Goal: Information Seeking & Learning: Check status

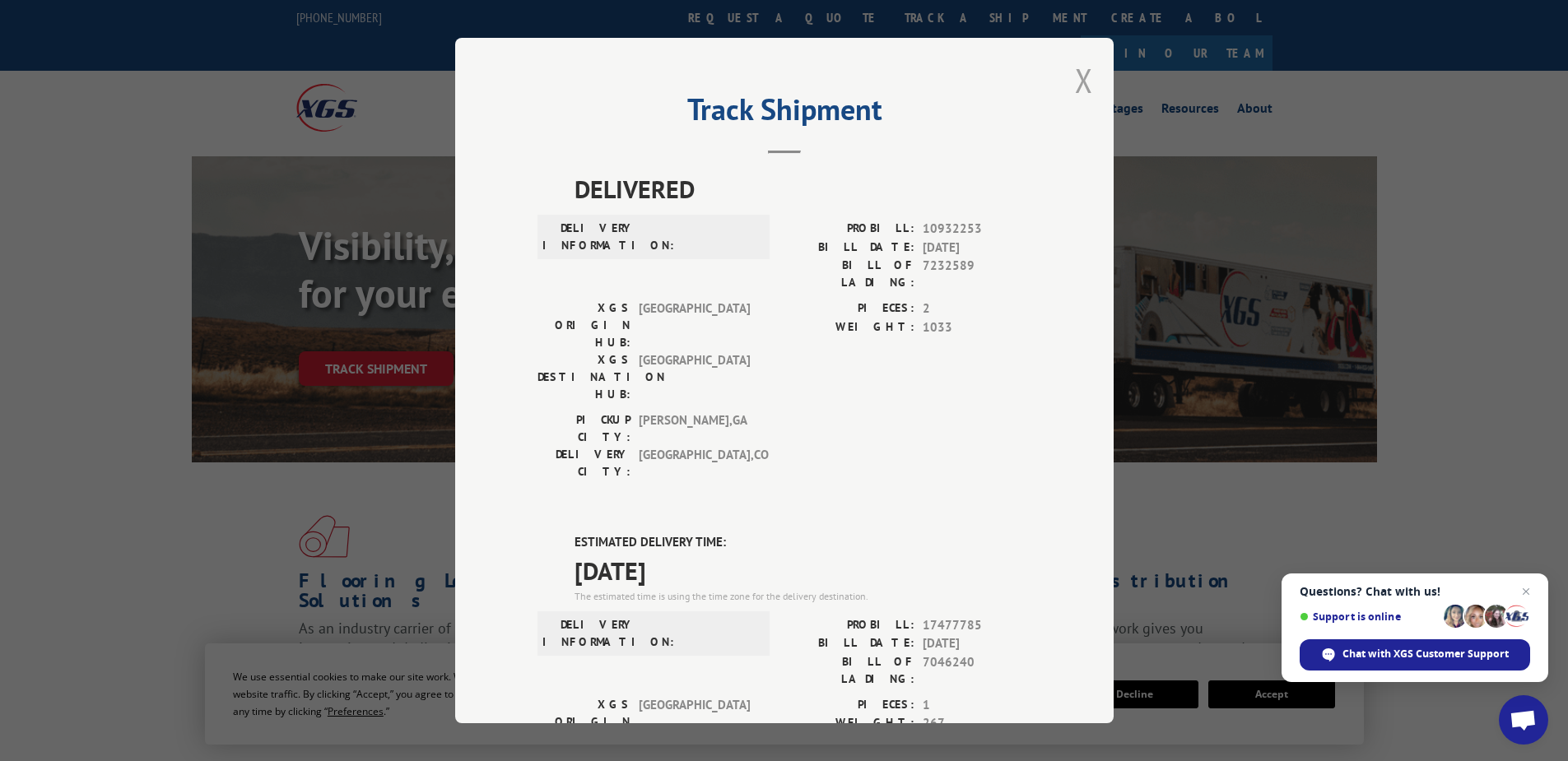
click at [1075, 70] on button "Close modal" at bounding box center [1084, 80] width 18 height 43
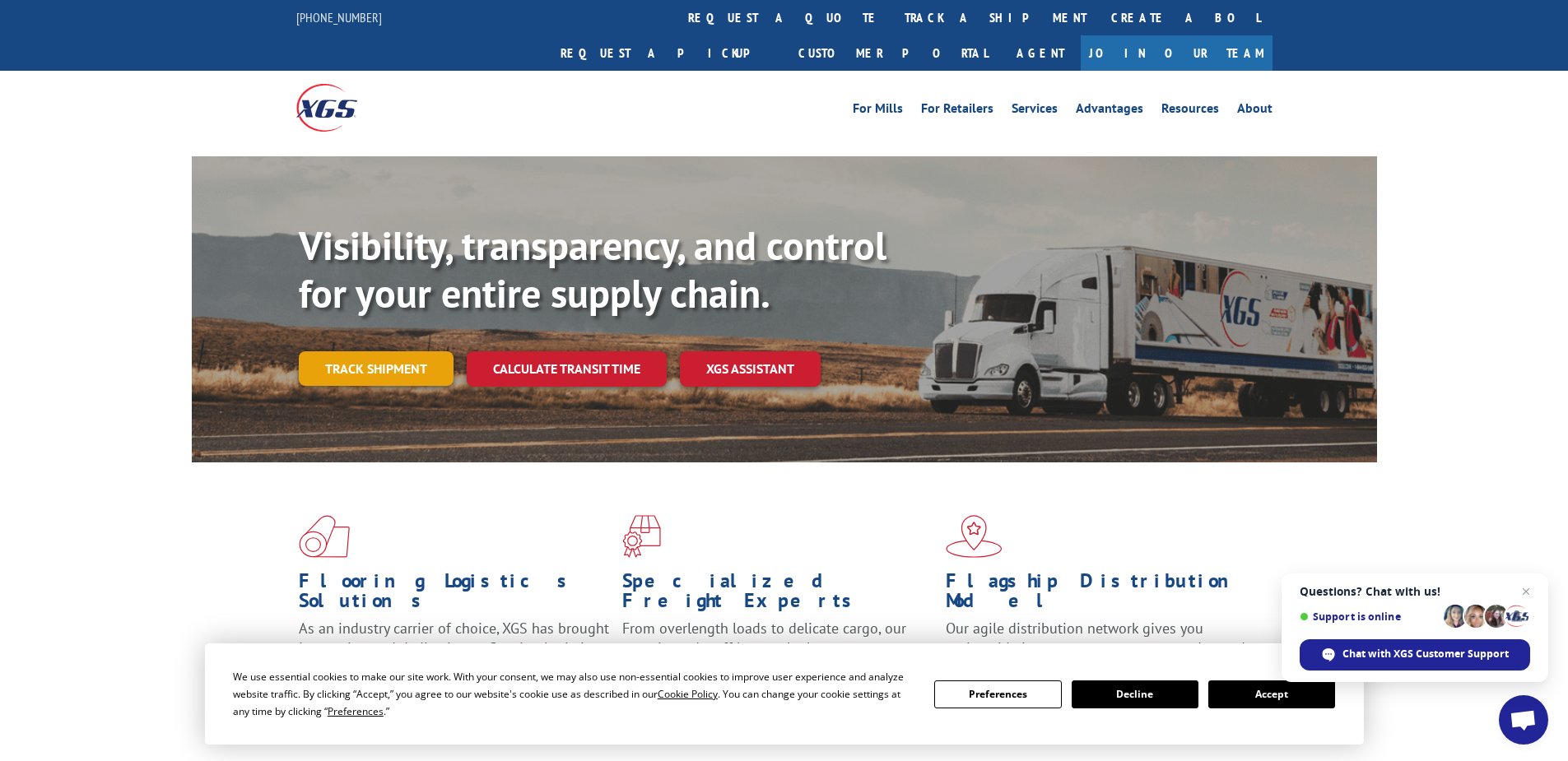
click at [352, 352] on link "Track shipment" at bounding box center [376, 368] width 155 height 34
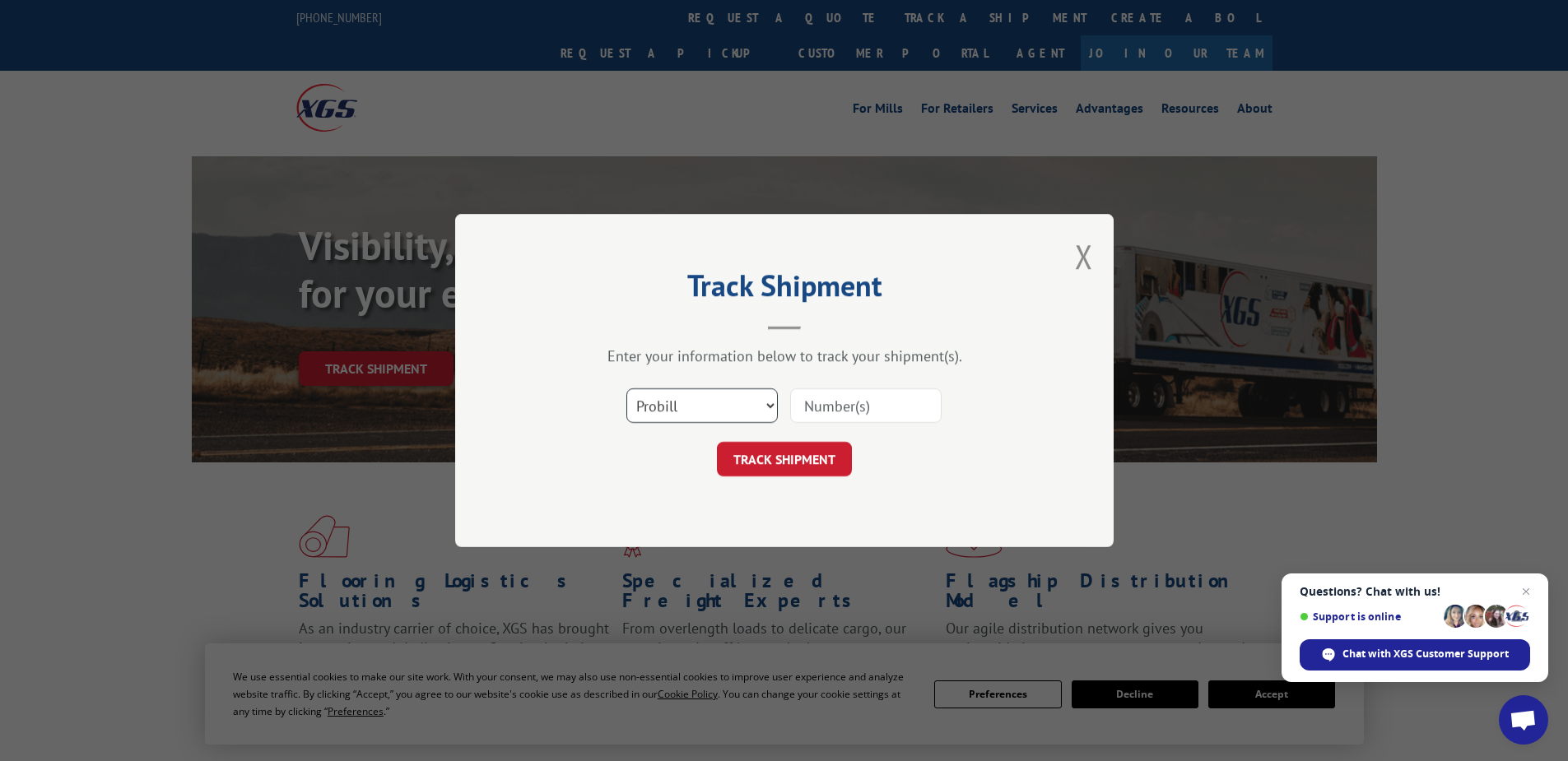
click at [660, 408] on select "Select category... Probill BOL PO" at bounding box center [702, 405] width 151 height 34
select select "po"
click at [627, 388] on select "Select category... Probill BOL PO" at bounding box center [702, 405] width 151 height 34
click at [837, 402] on input at bounding box center [865, 405] width 151 height 34
paste input "02531162"
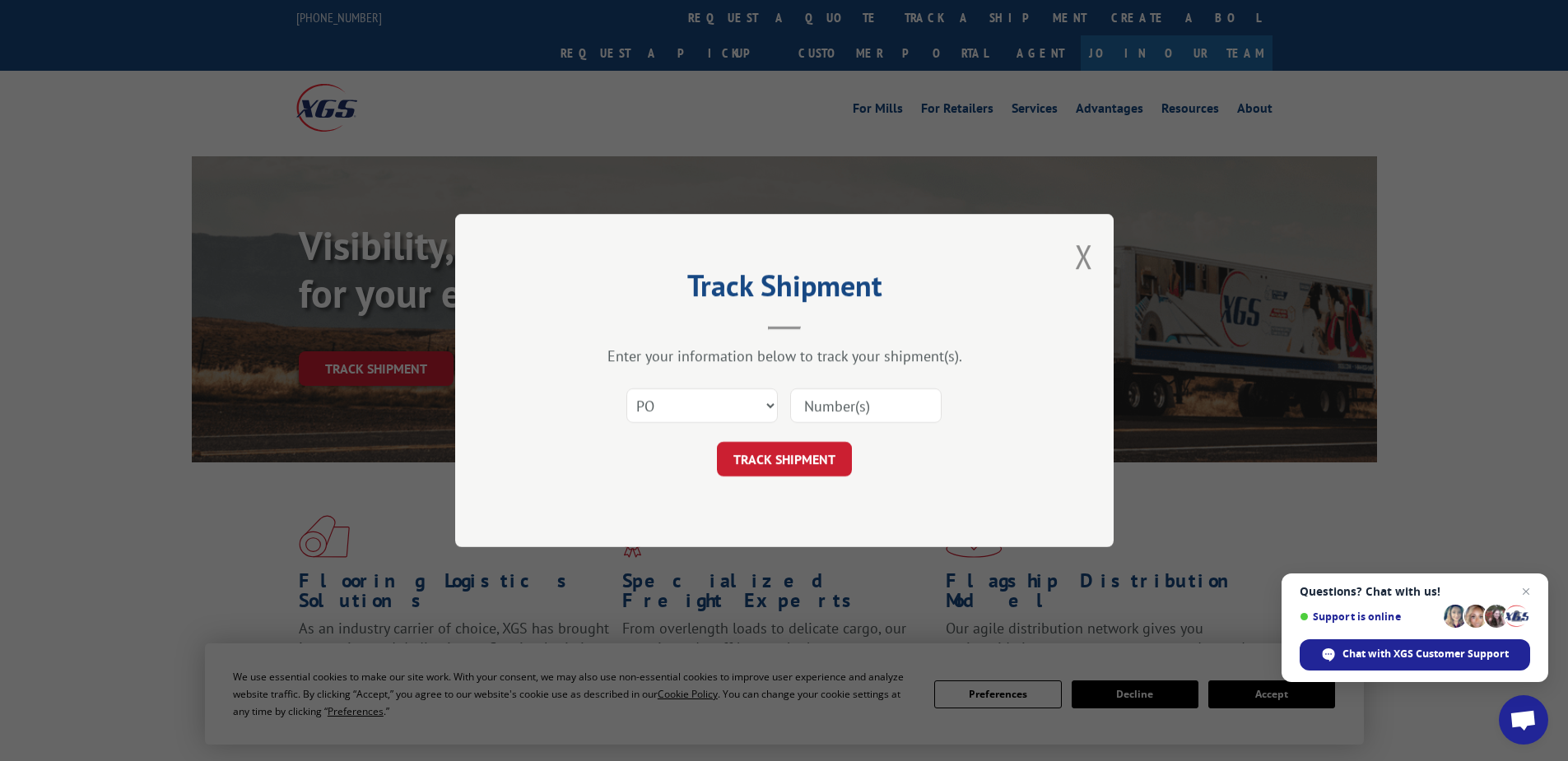
type input "02531162"
click button "TRACK SHIPMENT" at bounding box center [784, 459] width 135 height 34
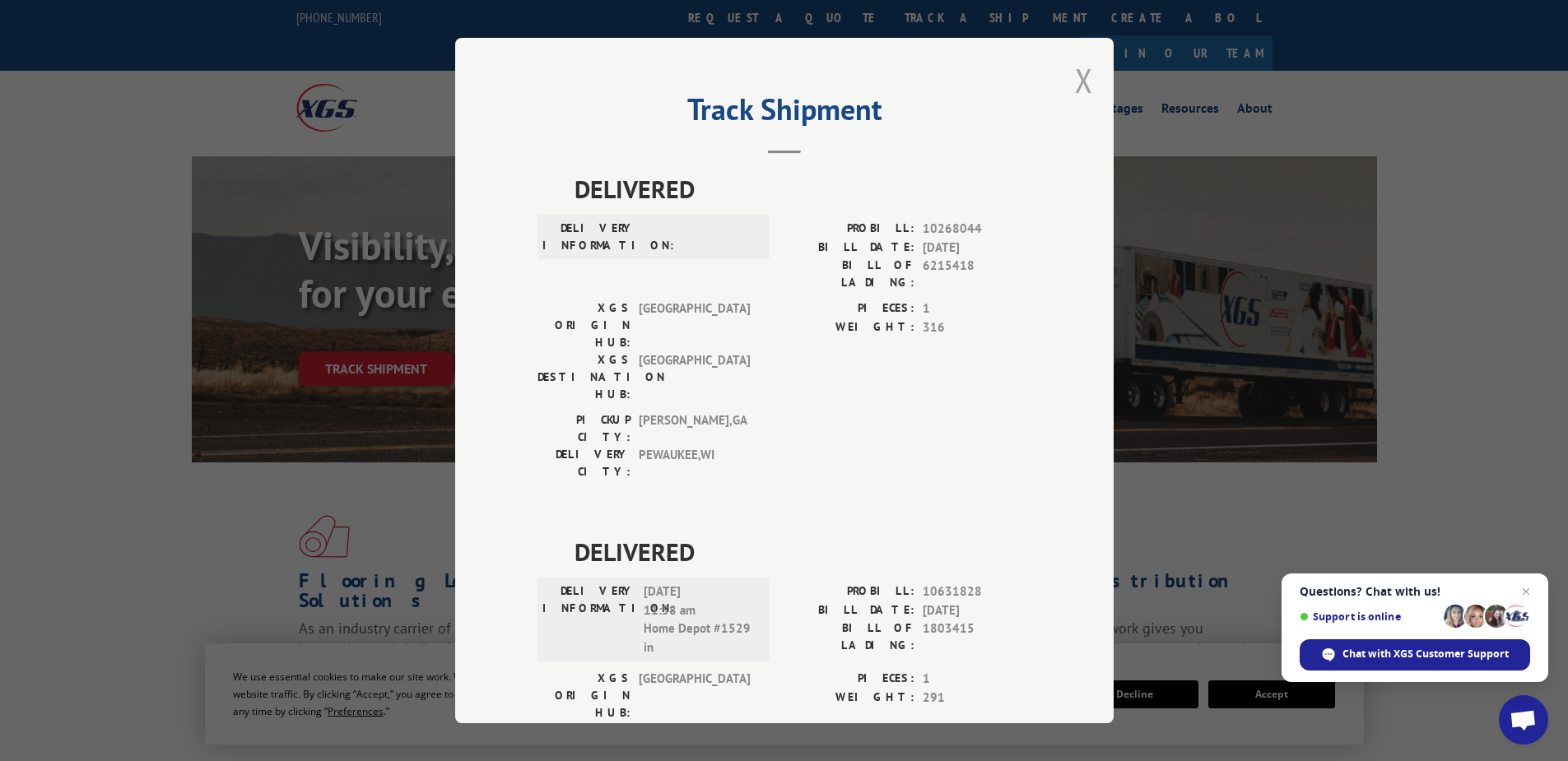
click at [1075, 73] on button "Close modal" at bounding box center [1084, 80] width 18 height 43
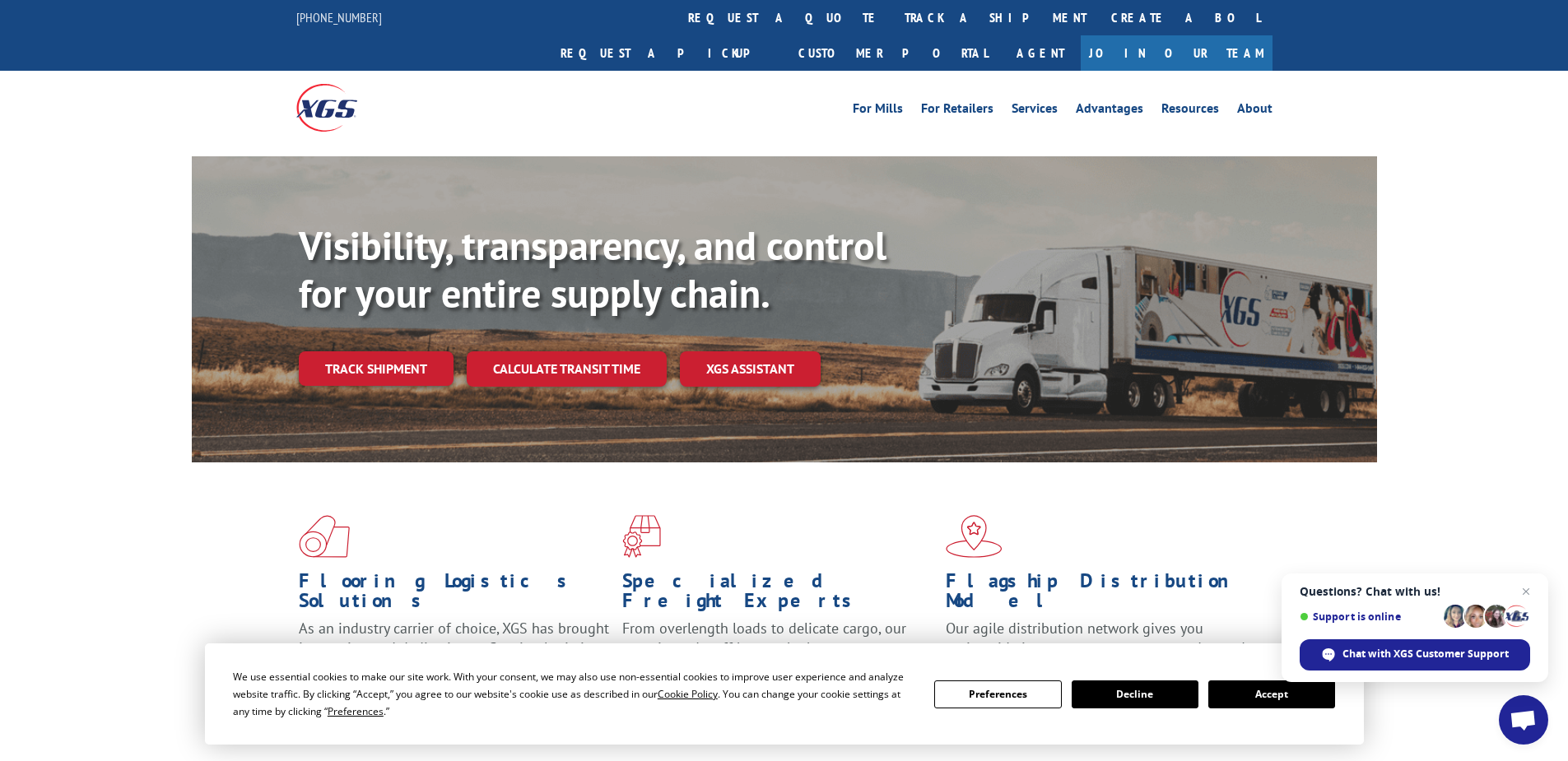
drag, startPoint x: 357, startPoint y: 333, endPoint x: 368, endPoint y: 340, distance: 13.0
click at [357, 352] on link "Track shipment" at bounding box center [376, 368] width 155 height 34
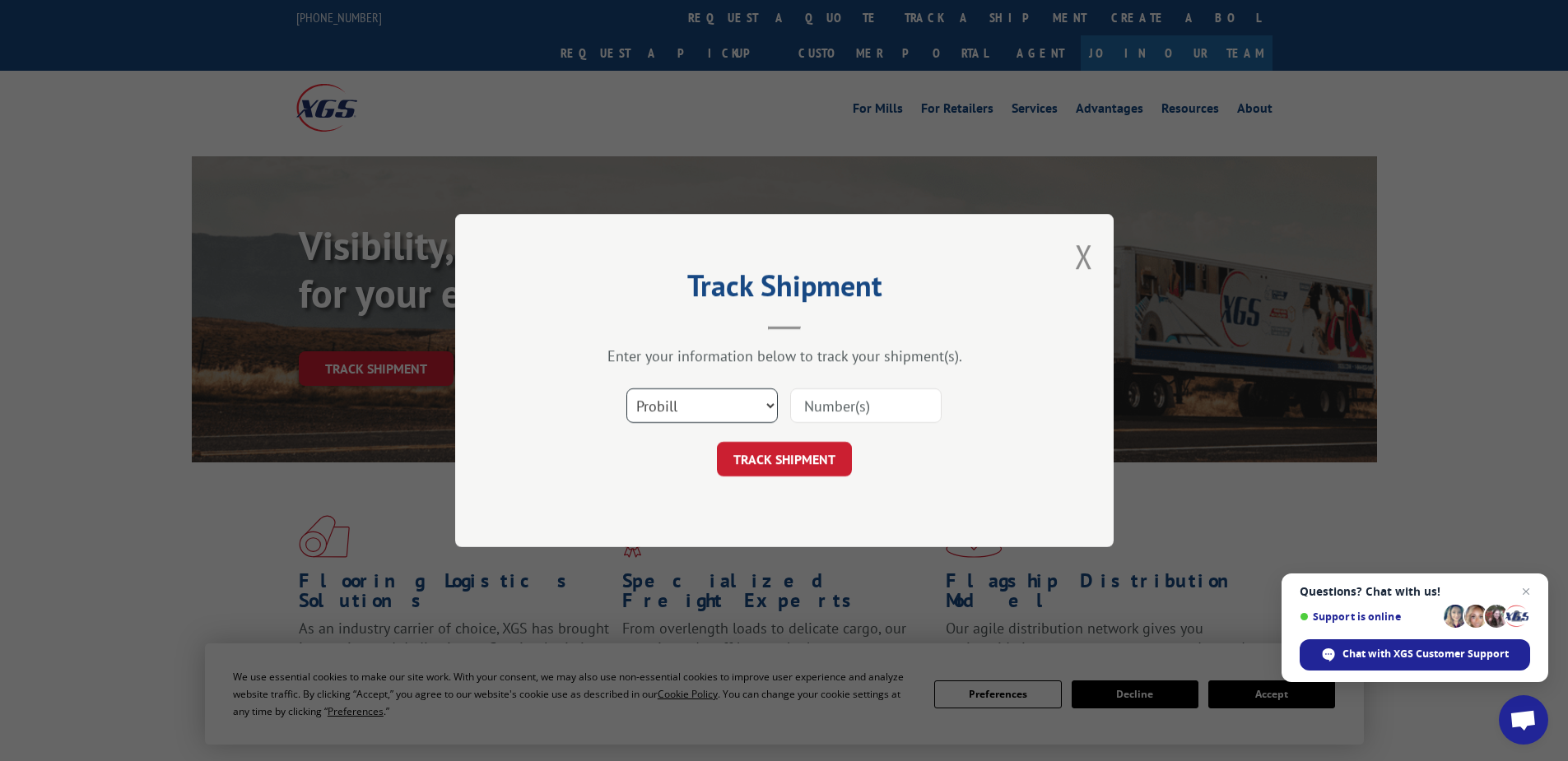
drag, startPoint x: 672, startPoint y: 410, endPoint x: 672, endPoint y: 423, distance: 13.0
click at [672, 410] on select "Select category... Probill BOL PO" at bounding box center [702, 405] width 151 height 34
select select "po"
click at [627, 388] on select "Select category... Probill BOL PO" at bounding box center [702, 405] width 151 height 34
click at [846, 398] on input at bounding box center [865, 405] width 151 height 34
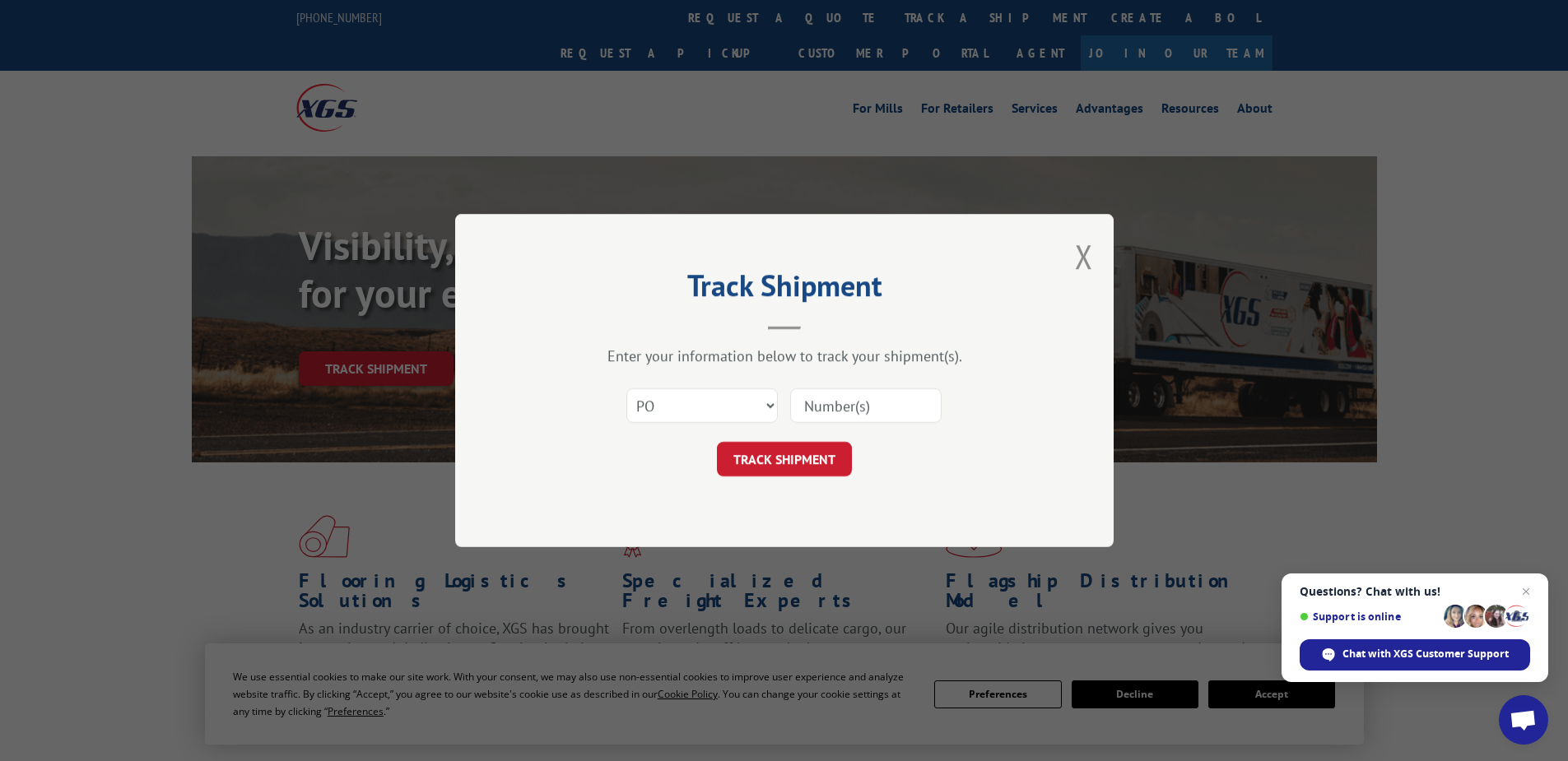
paste input "05535557"
type input "05535557"
click button "TRACK SHIPMENT" at bounding box center [784, 459] width 135 height 34
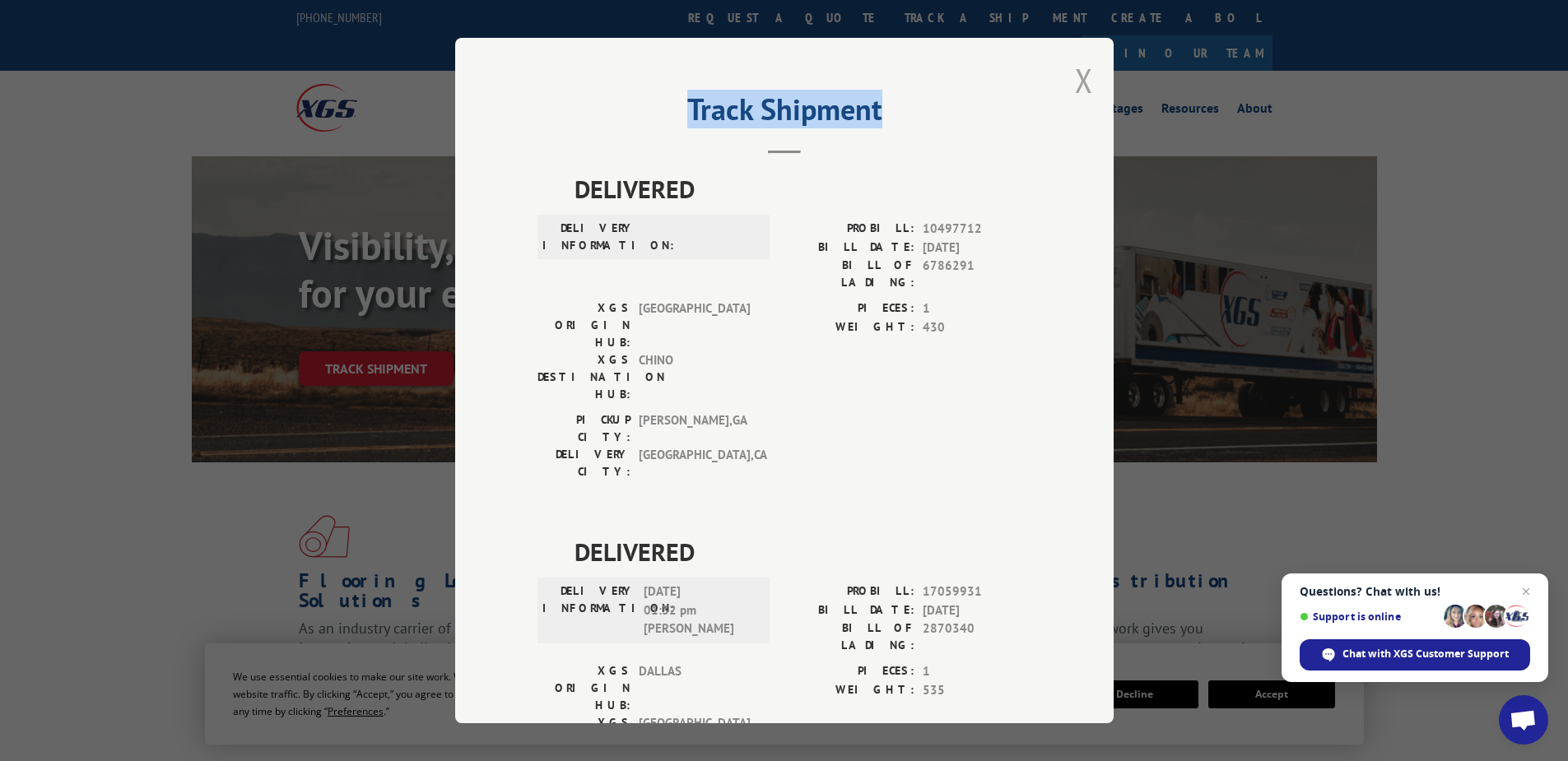
click at [1083, 84] on div "Track Shipment DELIVERED DELIVERY INFORMATION: PROBILL: 10497712 BILL DATE: [DA…" at bounding box center [784, 380] width 658 height 686
click at [1075, 80] on button "Close modal" at bounding box center [1084, 80] width 18 height 43
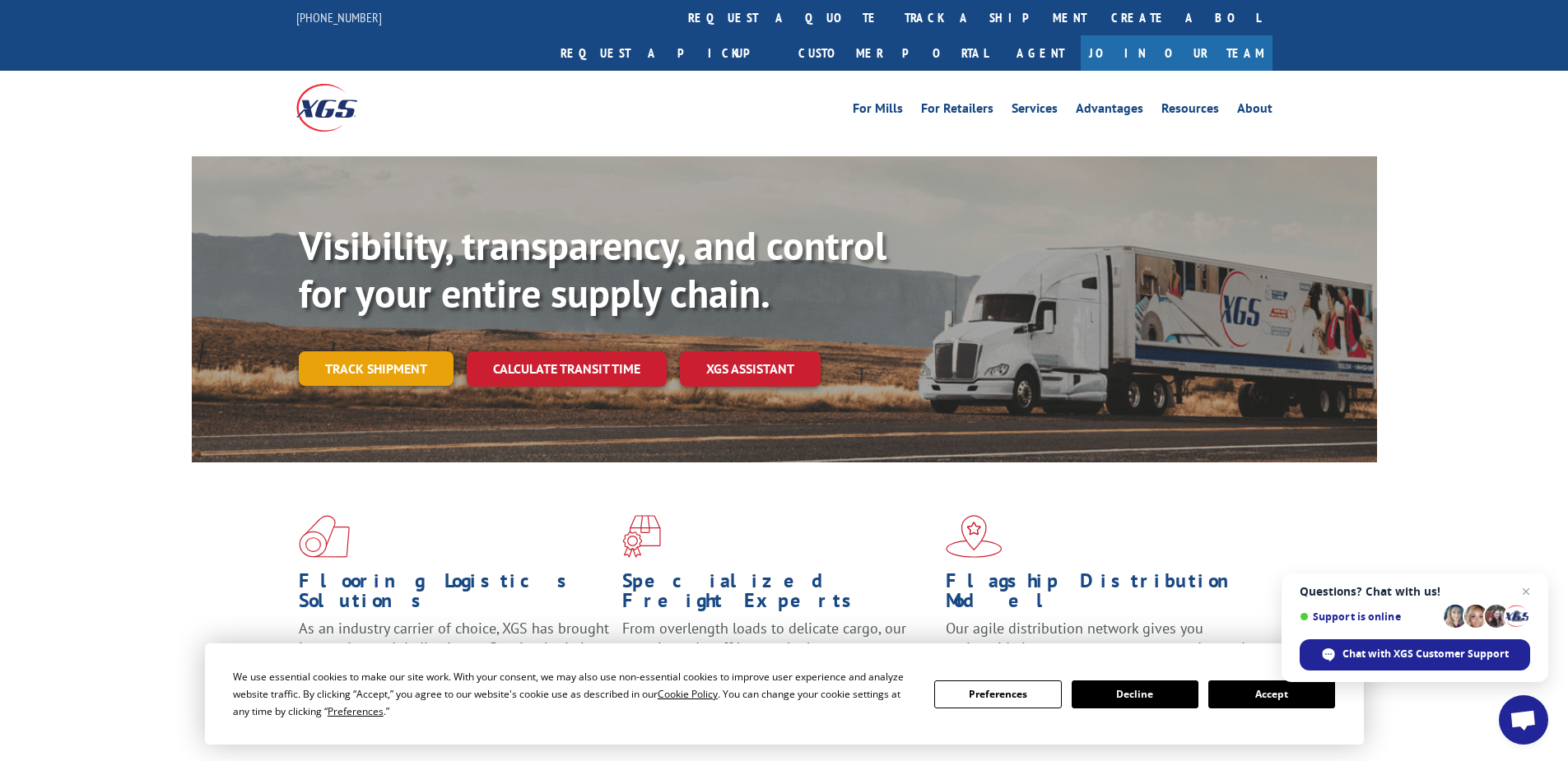
click at [348, 352] on link "Track shipment" at bounding box center [376, 368] width 155 height 34
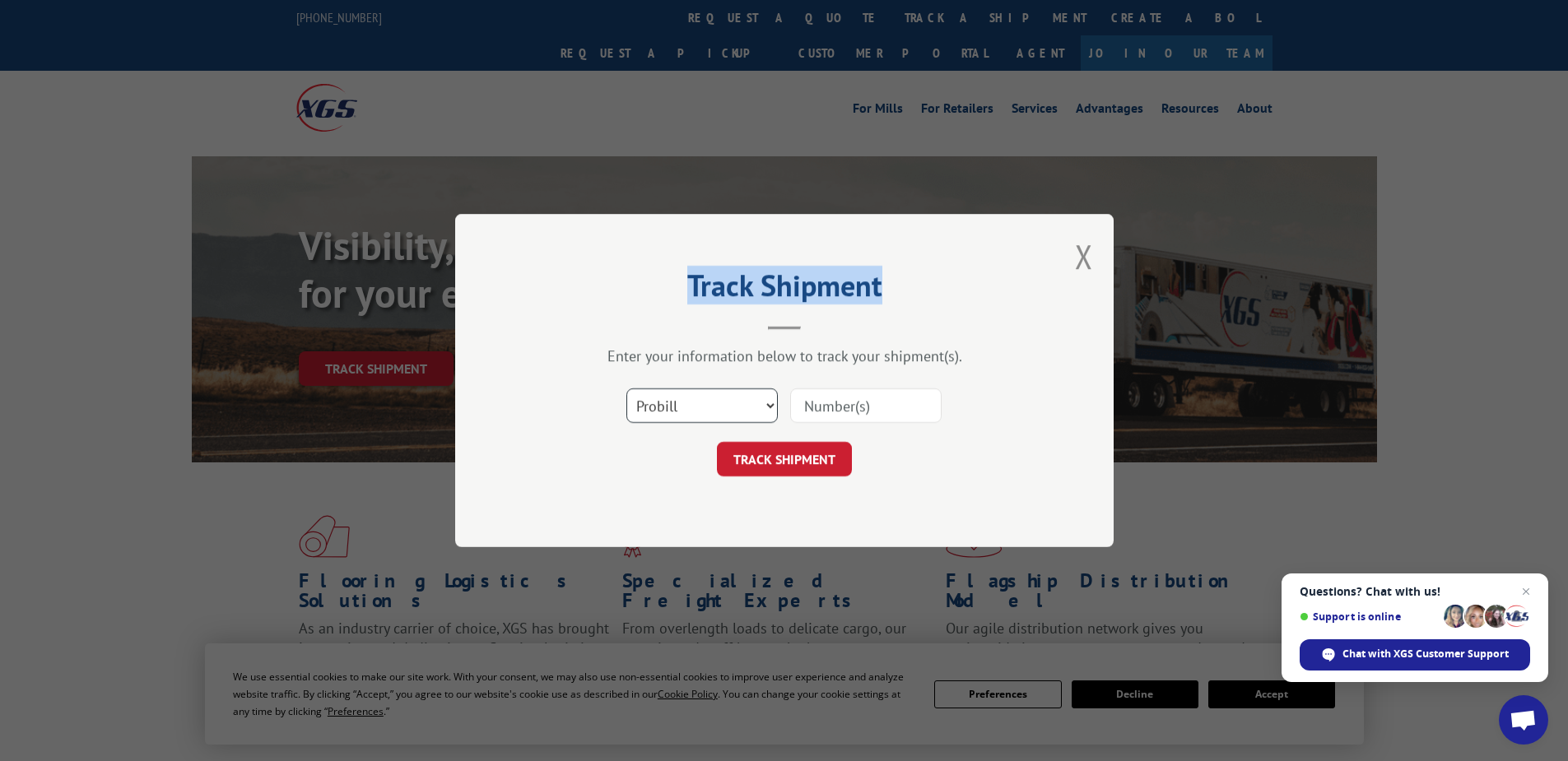
click at [675, 398] on select "Select category... Probill BOL PO" at bounding box center [702, 405] width 151 height 34
select select "po"
click at [627, 388] on select "Select category... Probill BOL PO" at bounding box center [702, 405] width 151 height 34
click at [850, 403] on input at bounding box center [865, 405] width 151 height 34
paste input "02531130"
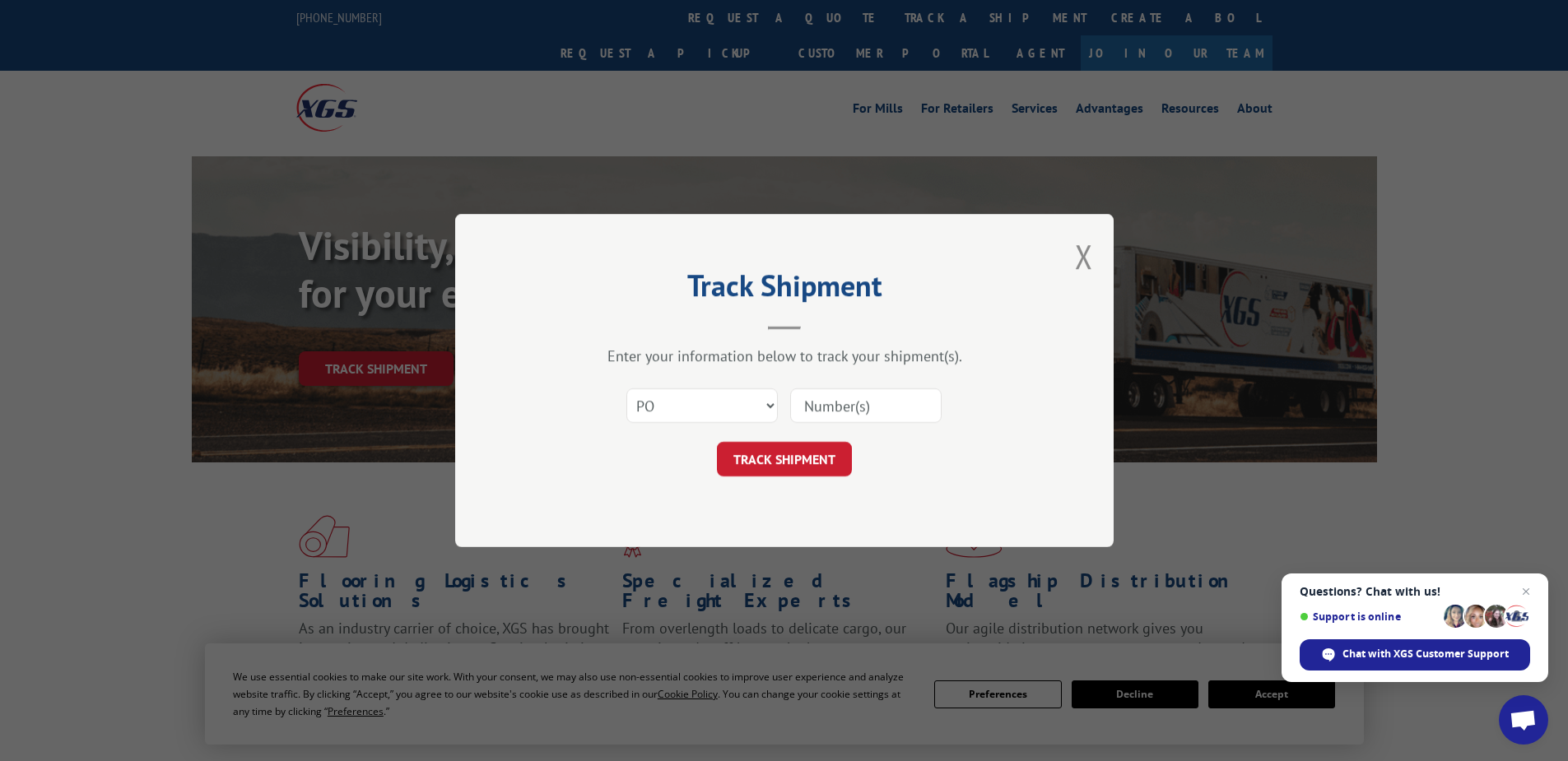
type input "02531130"
click button "TRACK SHIPMENT" at bounding box center [784, 459] width 135 height 34
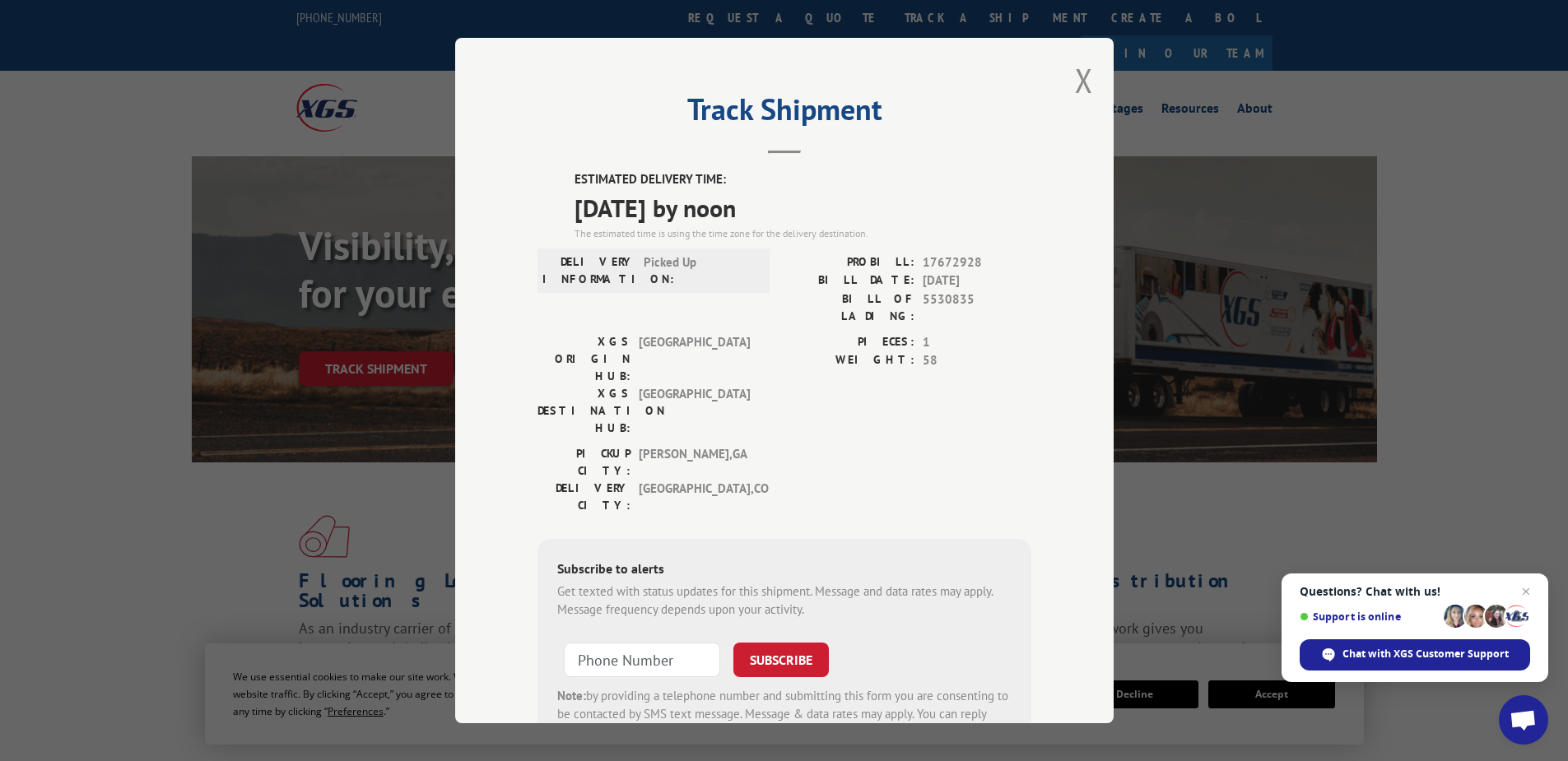
click at [1089, 73] on div "Track Shipment ESTIMATED DELIVERY TIME: [DATE] by noon The estimated time is us…" at bounding box center [784, 380] width 658 height 686
click at [1081, 75] on button "Close modal" at bounding box center [1084, 80] width 18 height 43
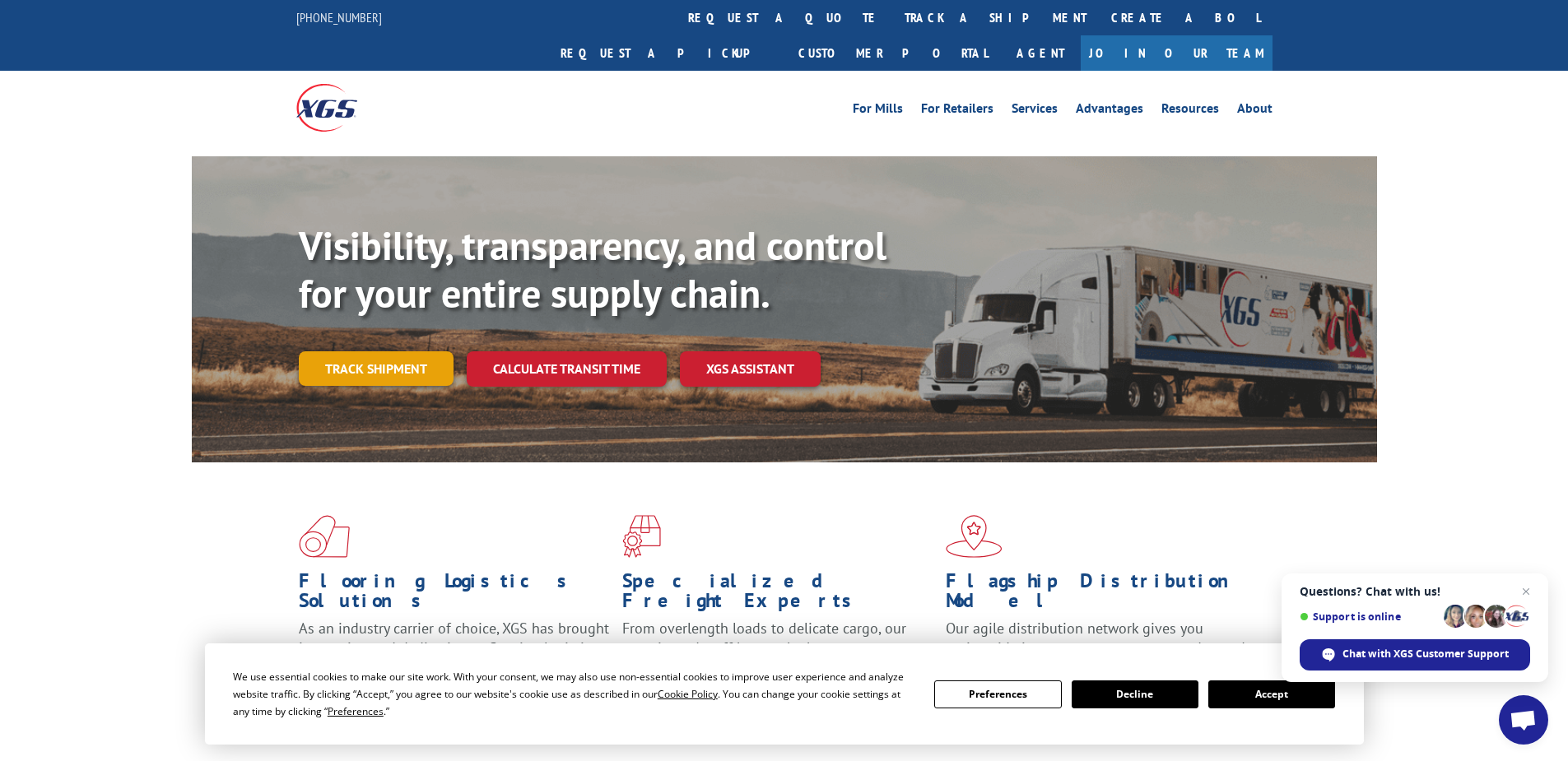
click at [406, 352] on link "Track shipment" at bounding box center [376, 368] width 155 height 34
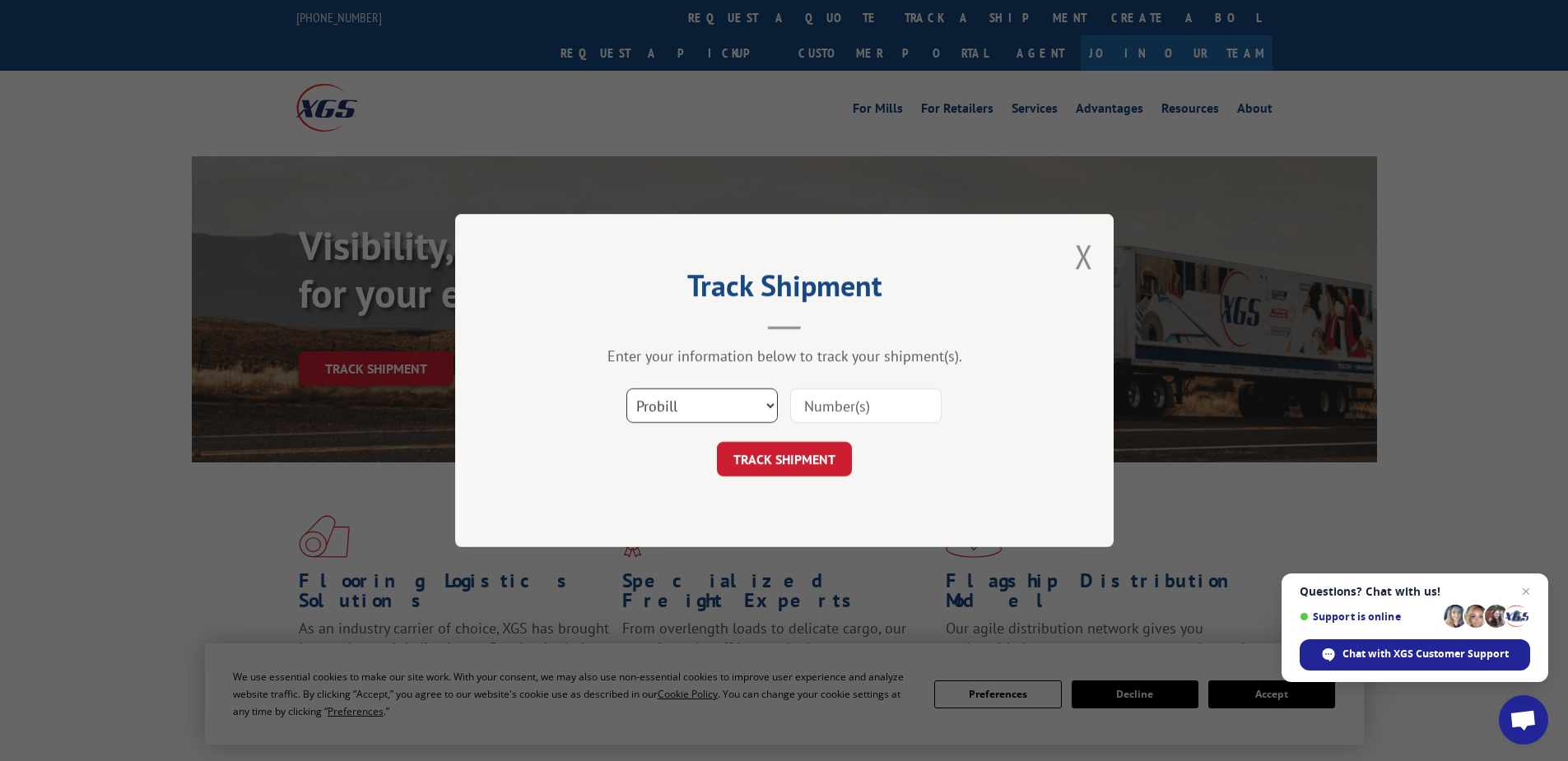
drag, startPoint x: 673, startPoint y: 399, endPoint x: 688, endPoint y: 425, distance: 30.0
click at [674, 403] on select "Select category... Probill BOL PO" at bounding box center [702, 405] width 151 height 34
select select "po"
click at [627, 388] on select "Select category... Probill BOL PO" at bounding box center [702, 405] width 151 height 34
click at [815, 391] on input at bounding box center [865, 405] width 151 height 34
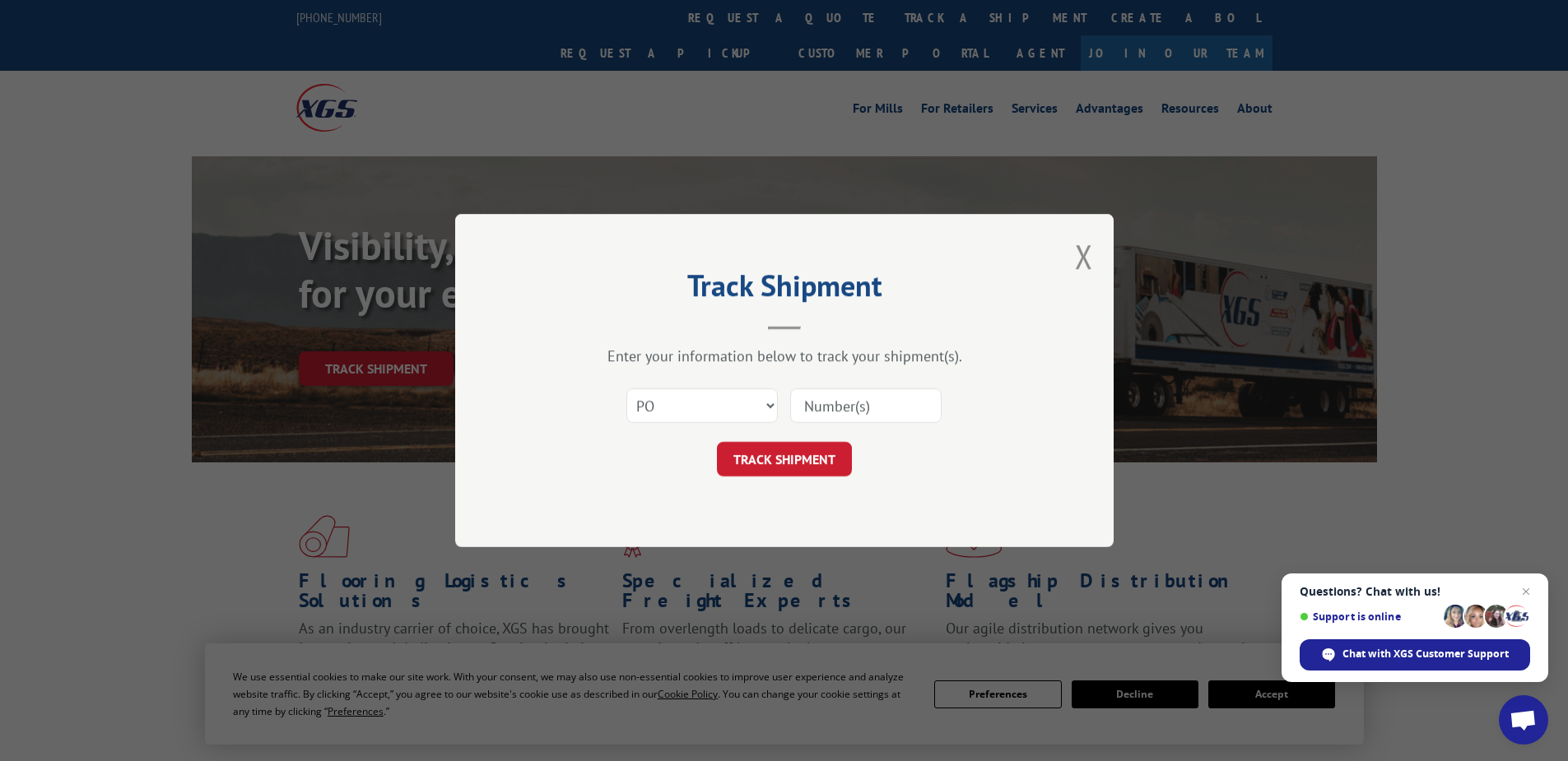
paste input "52530644"
type input "52530644"
click at [787, 467] on button "TRACK SHIPMENT" at bounding box center [784, 459] width 135 height 34
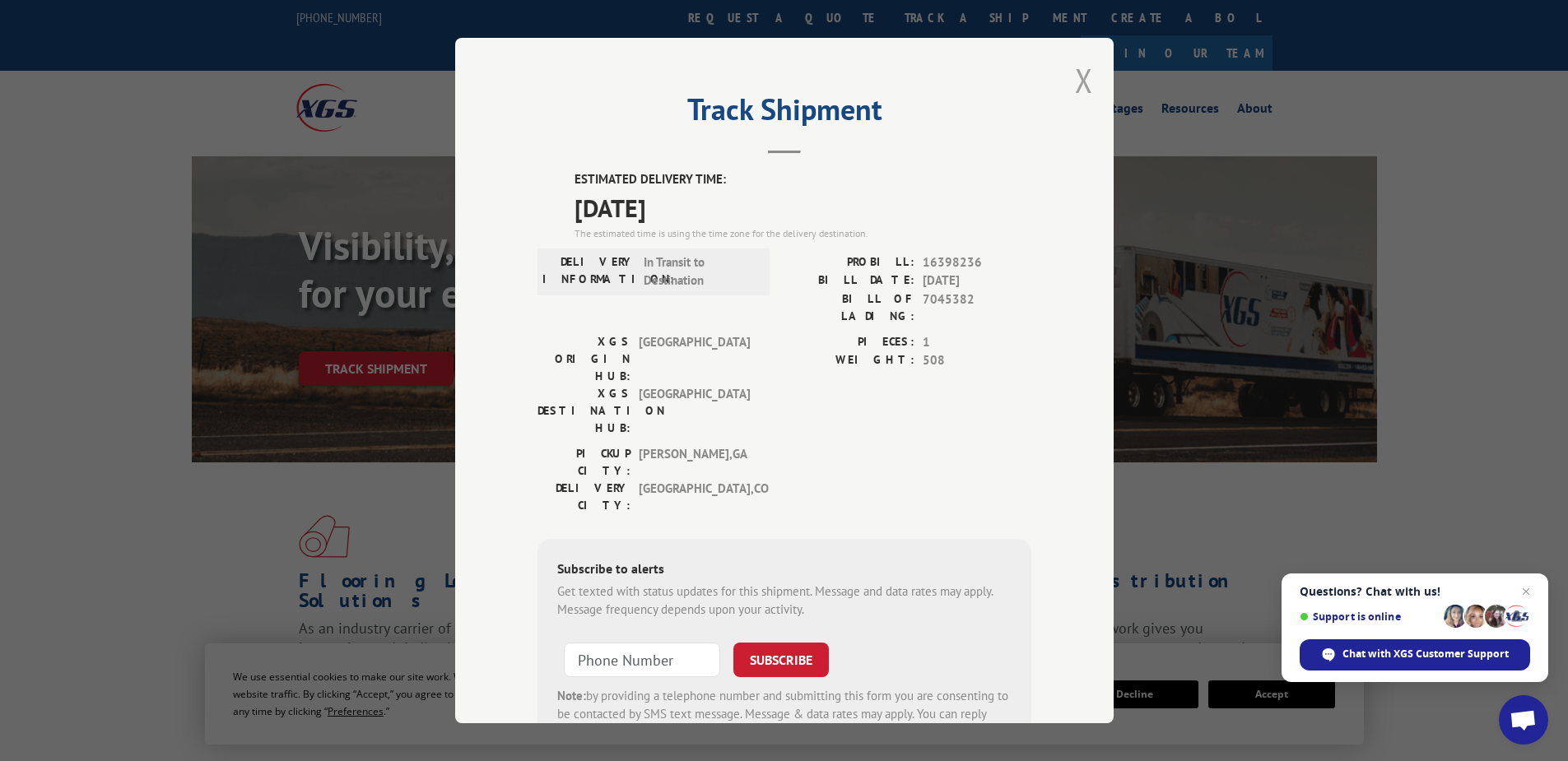
click at [1079, 86] on button "Close modal" at bounding box center [1084, 80] width 18 height 43
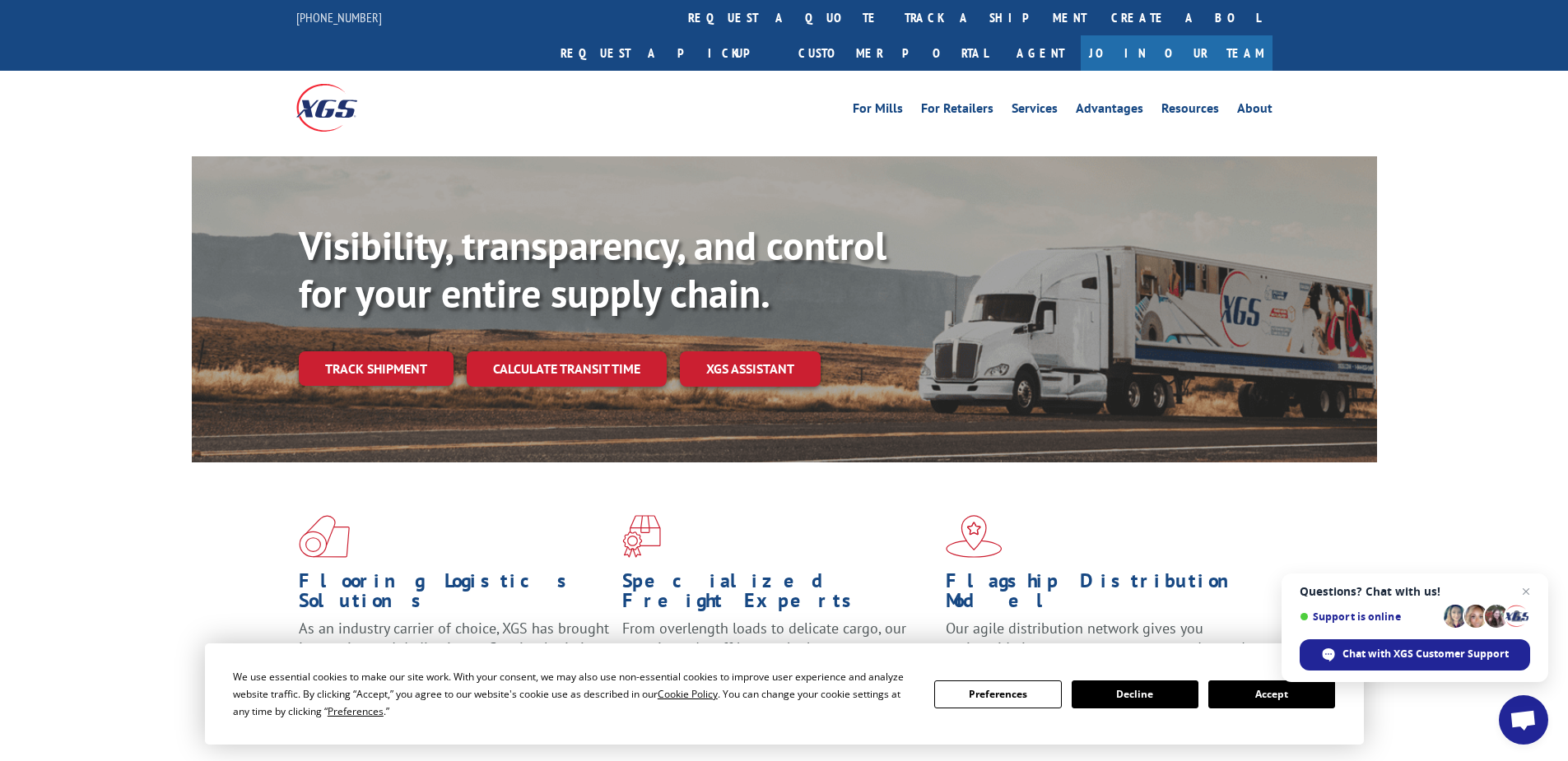
click at [348, 352] on link "Track shipment" at bounding box center [376, 368] width 155 height 34
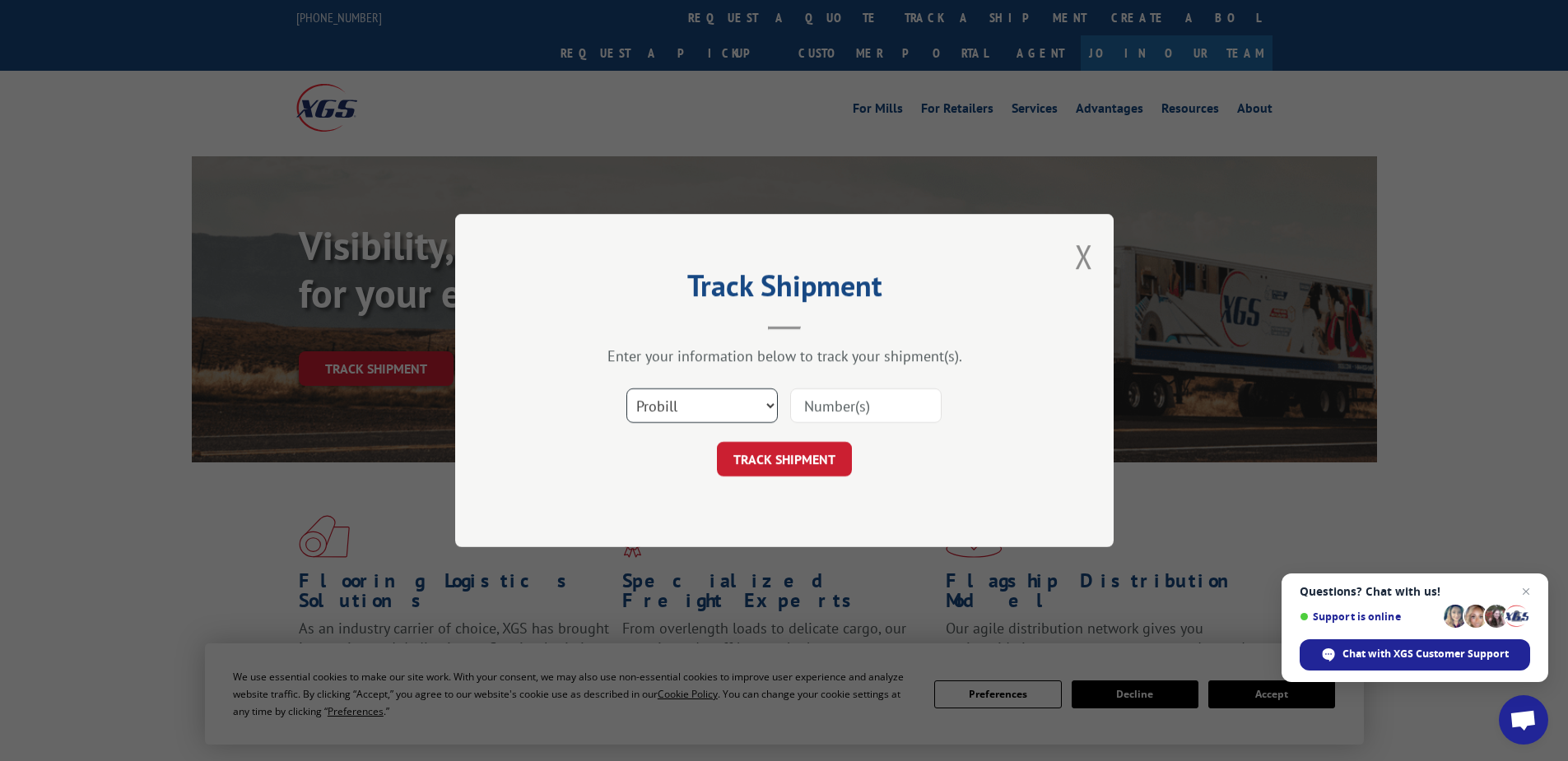
drag, startPoint x: 667, startPoint y: 408, endPoint x: 671, endPoint y: 423, distance: 15.5
click at [667, 408] on select "Select category... Probill BOL PO" at bounding box center [702, 405] width 151 height 34
select select "po"
click at [627, 388] on select "Select category... Probill BOL PO" at bounding box center [702, 405] width 151 height 34
click at [830, 405] on input at bounding box center [865, 405] width 151 height 34
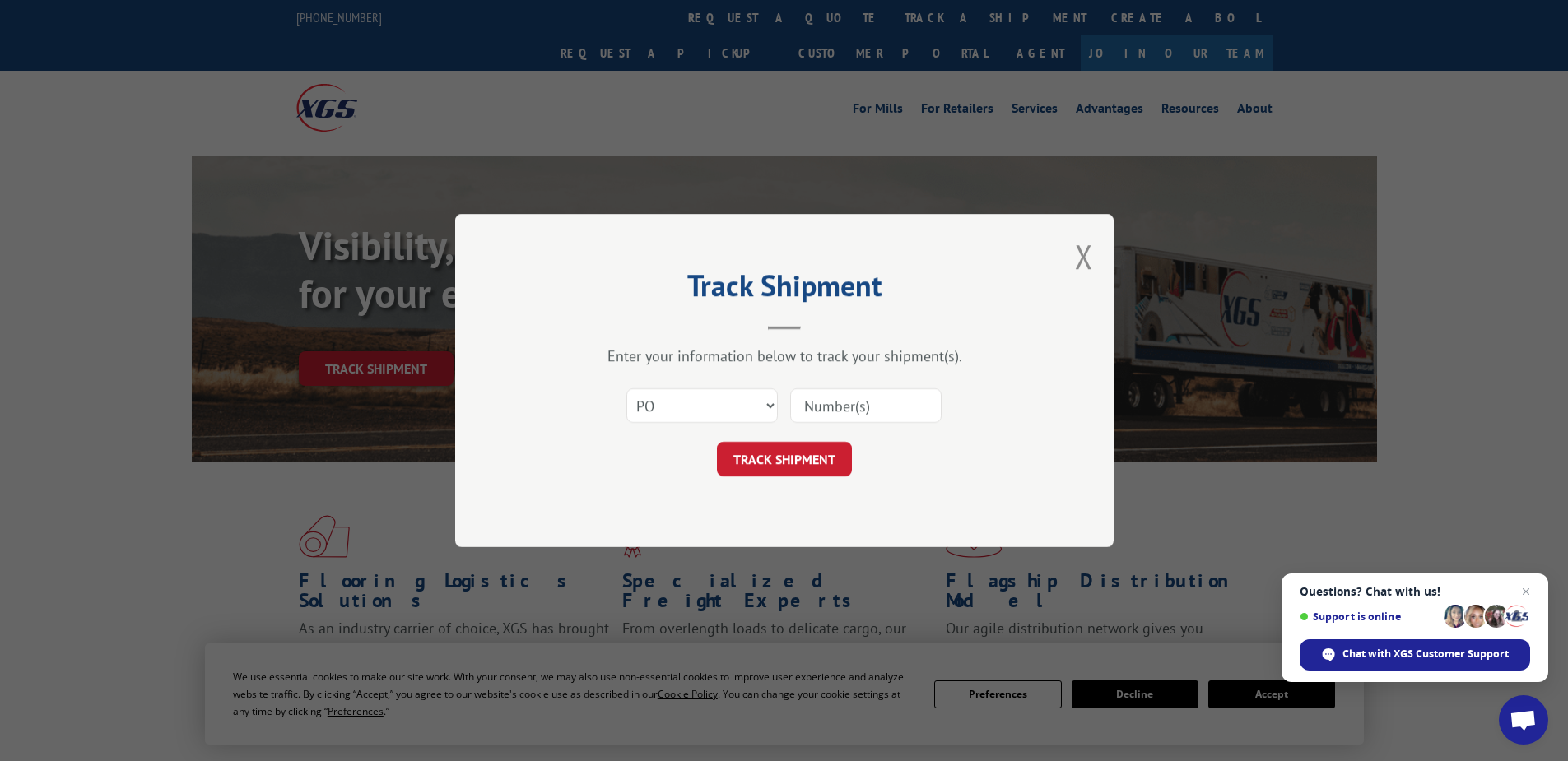
paste input "02531089"
type input "02531089"
click button "TRACK SHIPMENT" at bounding box center [784, 459] width 135 height 34
